Goal: Transaction & Acquisition: Register for event/course

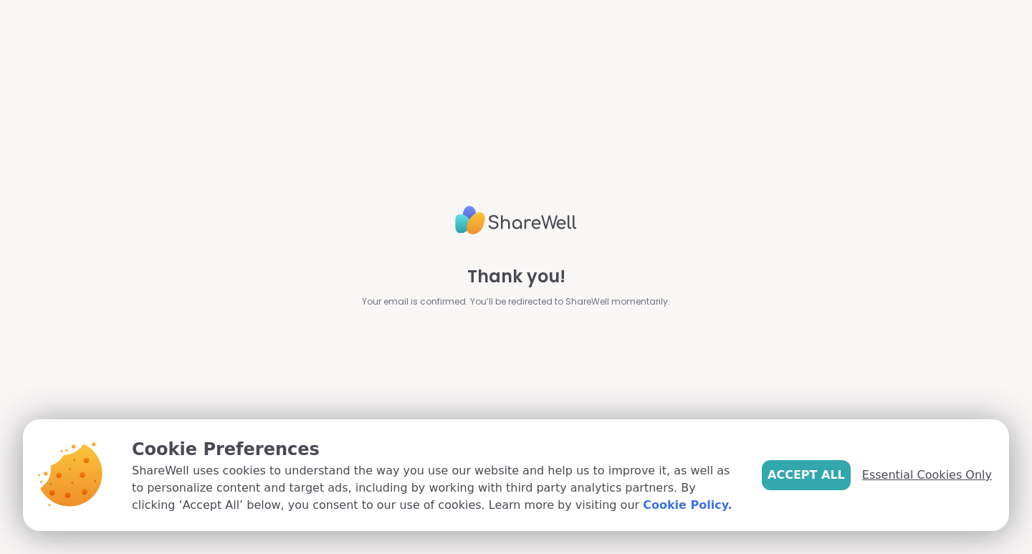
click at [894, 478] on span "Essential Cookies Only" at bounding box center [927, 474] width 130 height 17
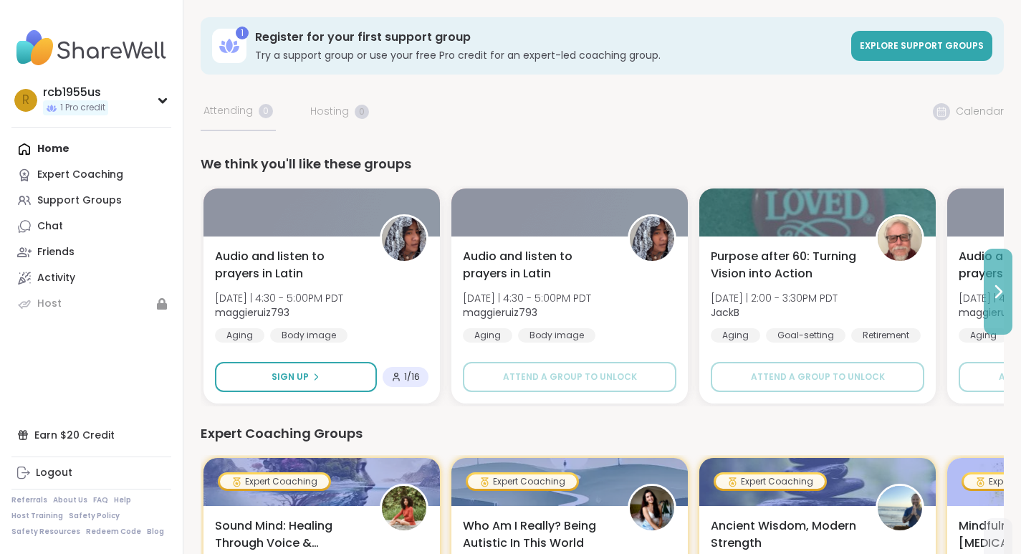
click at [997, 290] on icon at bounding box center [997, 291] width 17 height 17
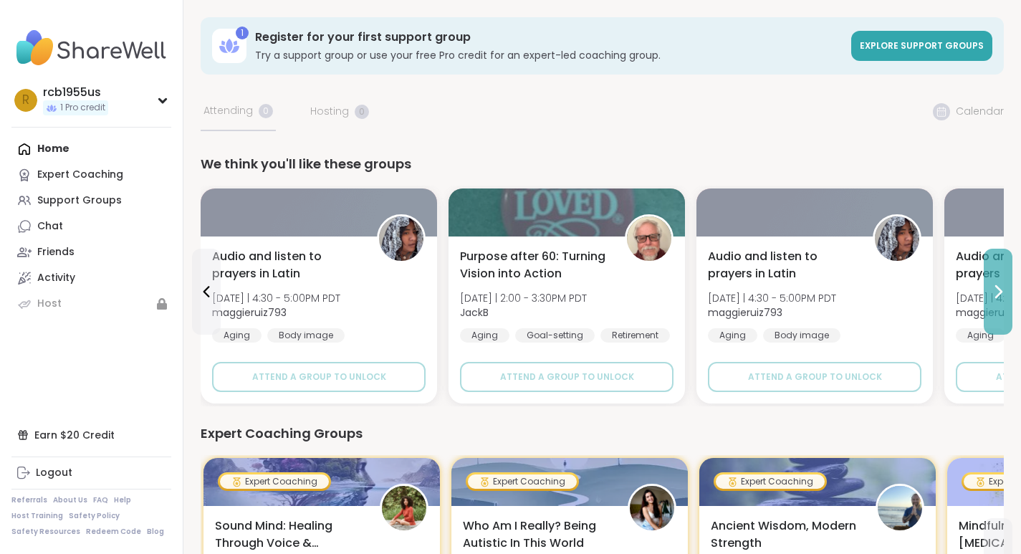
click at [999, 291] on icon at bounding box center [997, 291] width 17 height 17
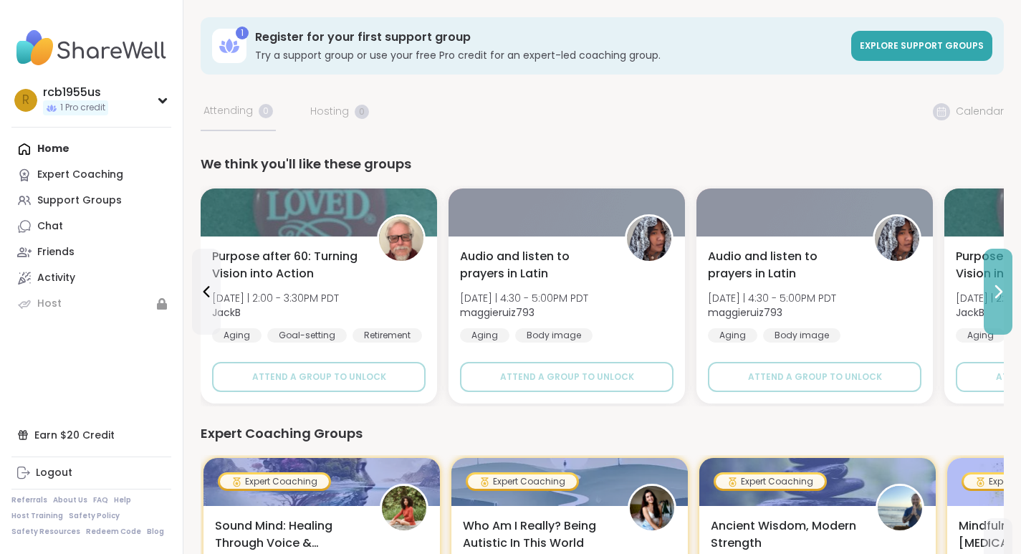
click at [999, 291] on icon at bounding box center [997, 291] width 17 height 17
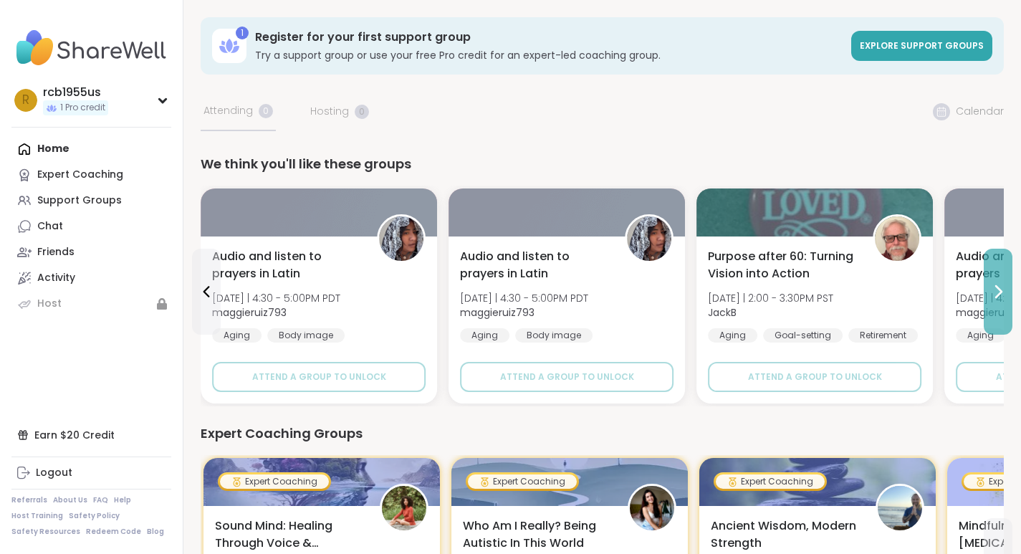
click at [999, 291] on icon at bounding box center [997, 291] width 17 height 17
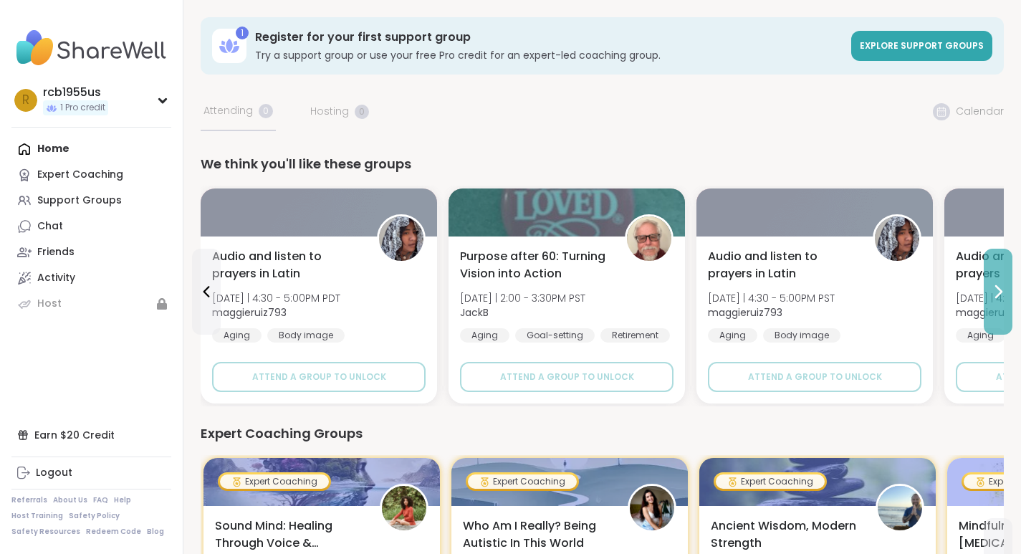
click at [999, 291] on icon at bounding box center [997, 291] width 17 height 17
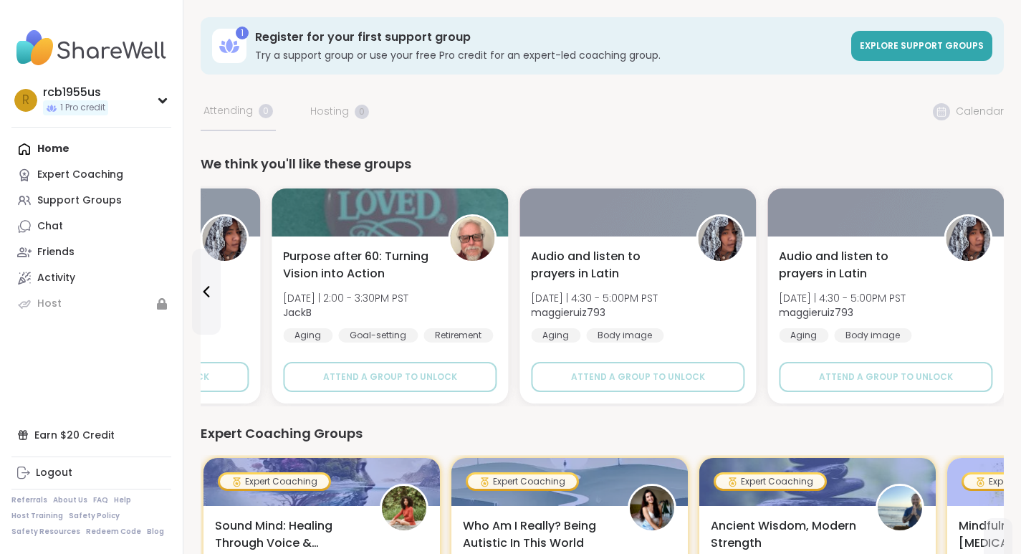
click at [999, 291] on div "Audio and listen to prayers in Latin [DATE] | 4:30 - 5:00PM PST maggieruiz793 A…" at bounding box center [885, 319] width 236 height 167
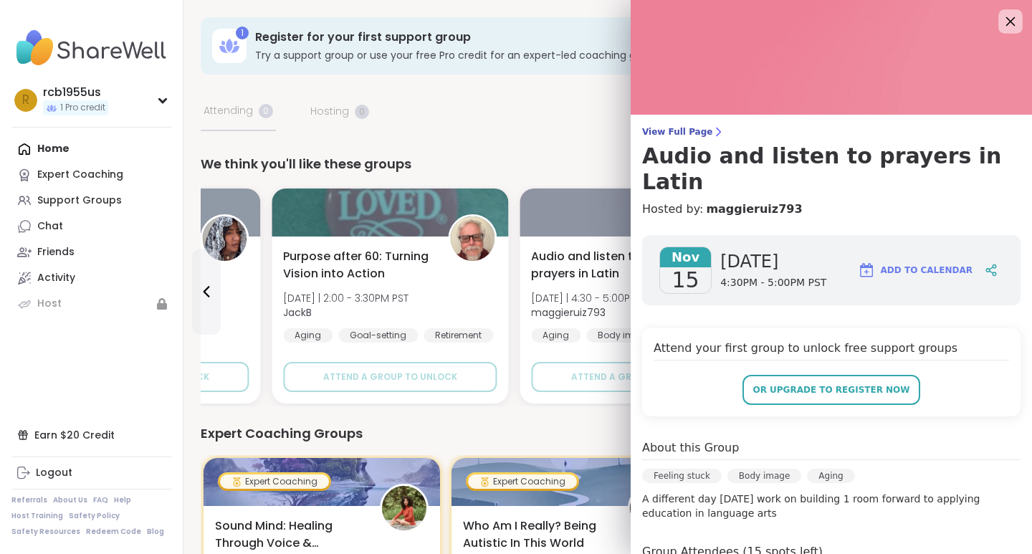
click at [1006, 25] on icon at bounding box center [1010, 21] width 9 height 9
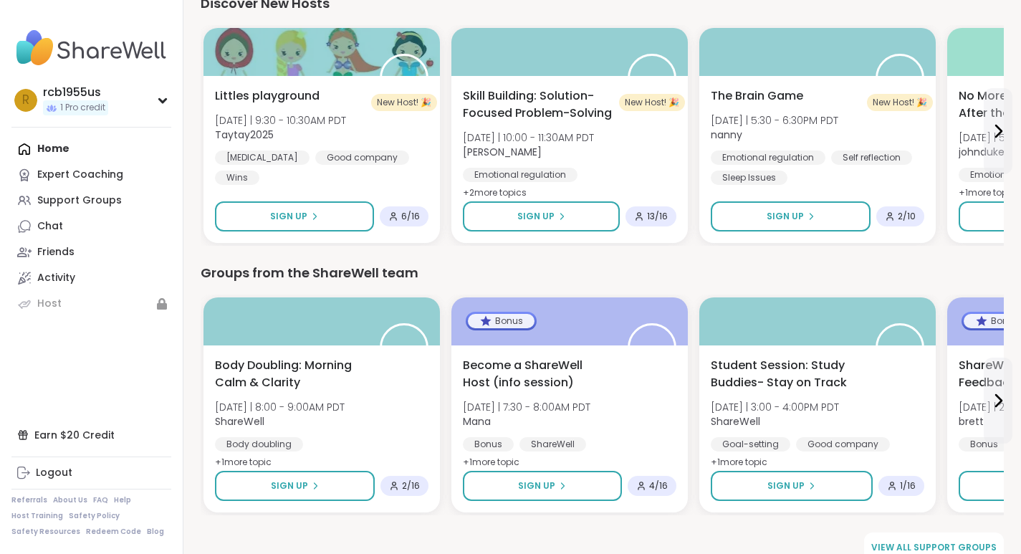
scroll to position [992, 0]
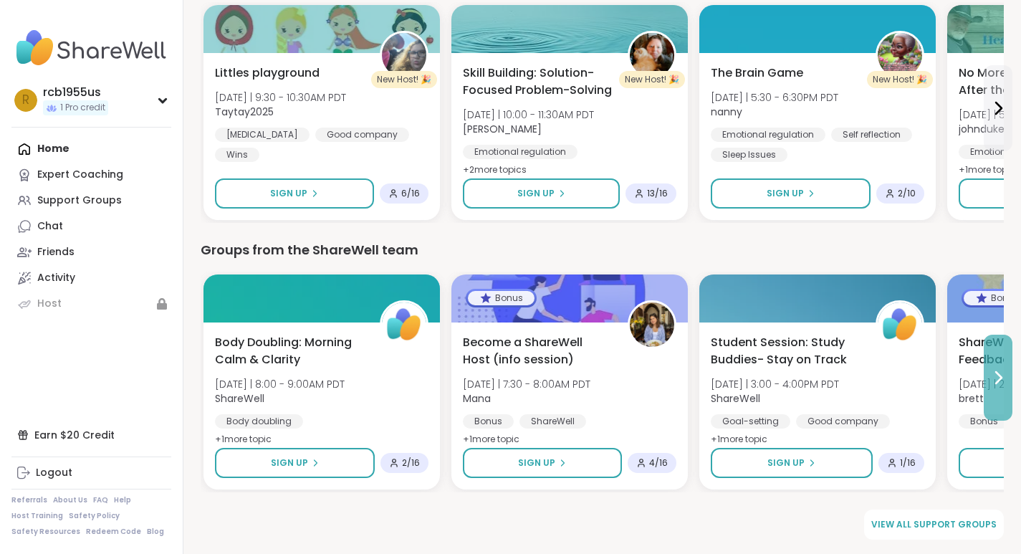
click at [999, 379] on icon at bounding box center [997, 377] width 17 height 17
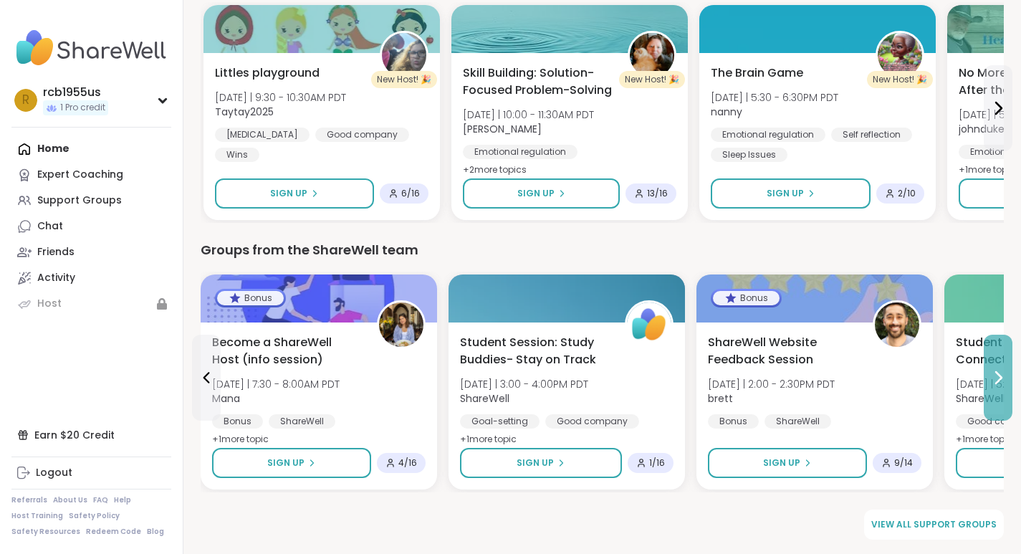
click at [999, 379] on icon at bounding box center [997, 377] width 17 height 17
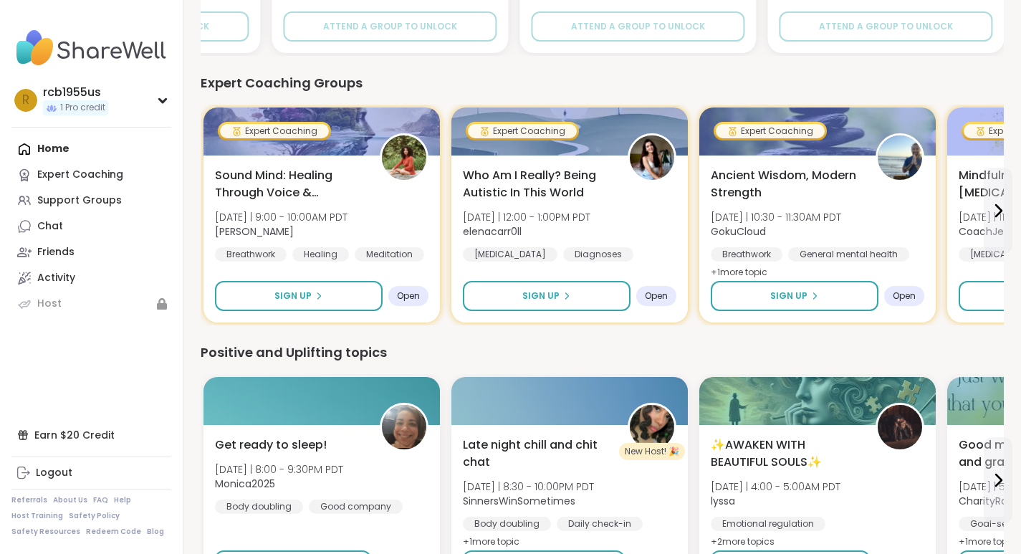
scroll to position [0, 0]
